Goal: Find specific page/section: Find specific page/section

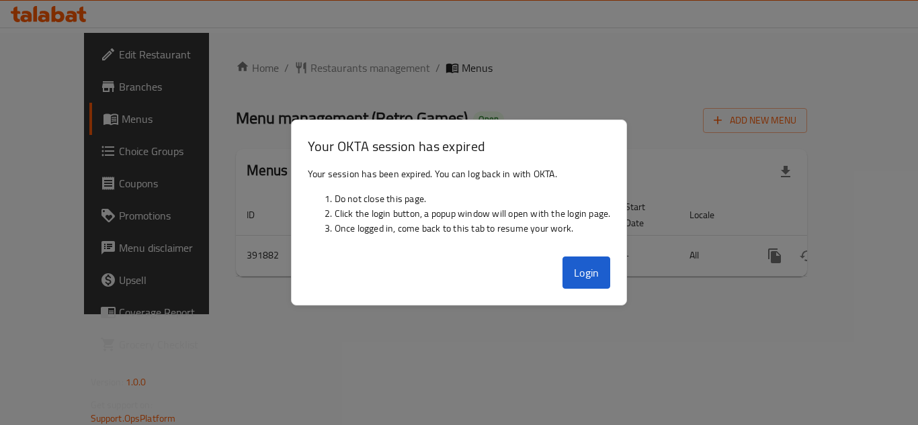
click at [238, 100] on div at bounding box center [459, 212] width 918 height 425
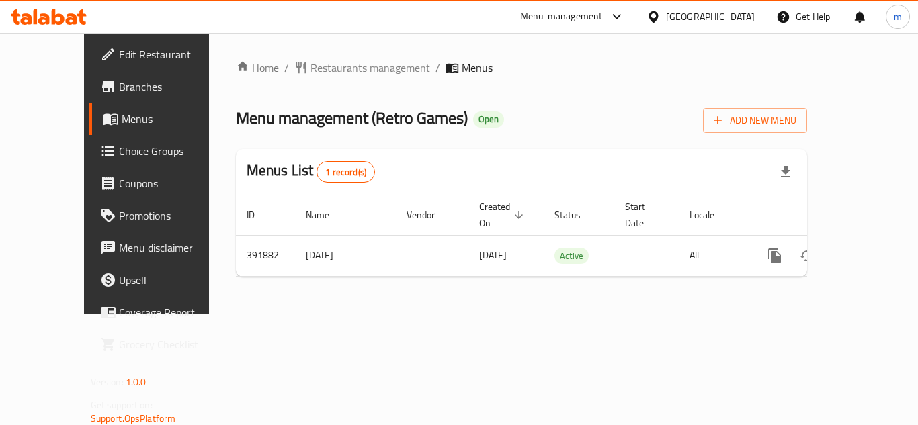
click at [736, 20] on div "[GEOGRAPHIC_DATA]" at bounding box center [710, 16] width 89 height 15
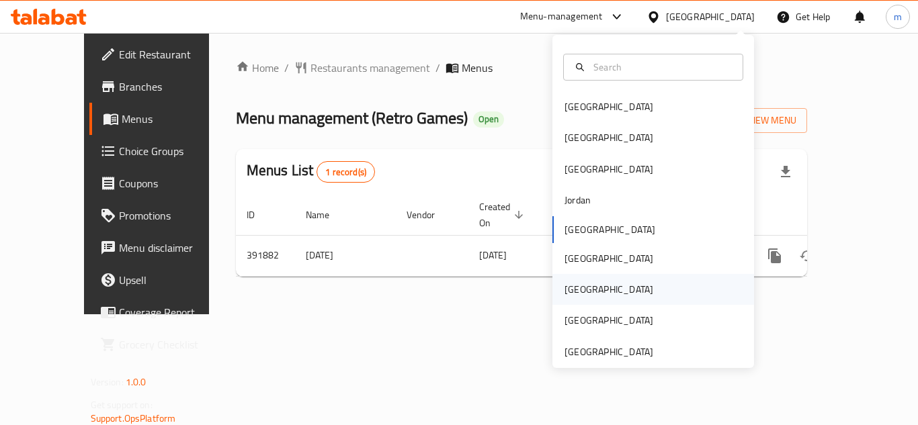
click at [564, 290] on div "[GEOGRAPHIC_DATA]" at bounding box center [608, 289] width 89 height 15
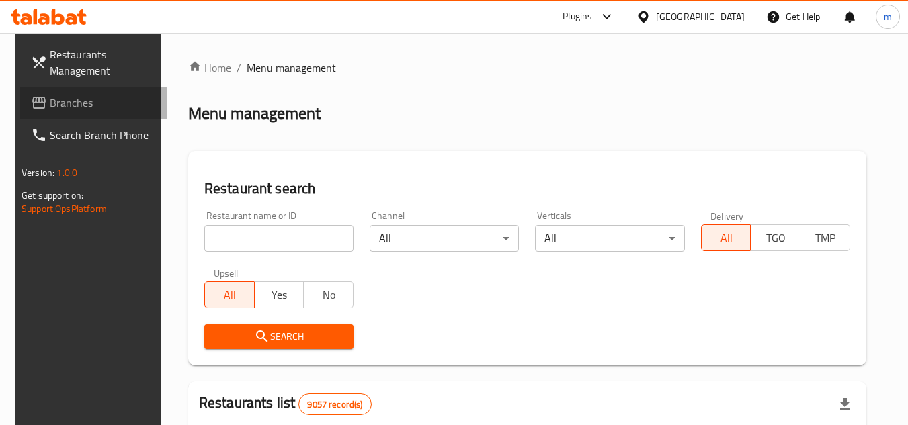
click at [63, 98] on span "Branches" at bounding box center [103, 103] width 106 height 16
